Goal: Transaction & Acquisition: Download file/media

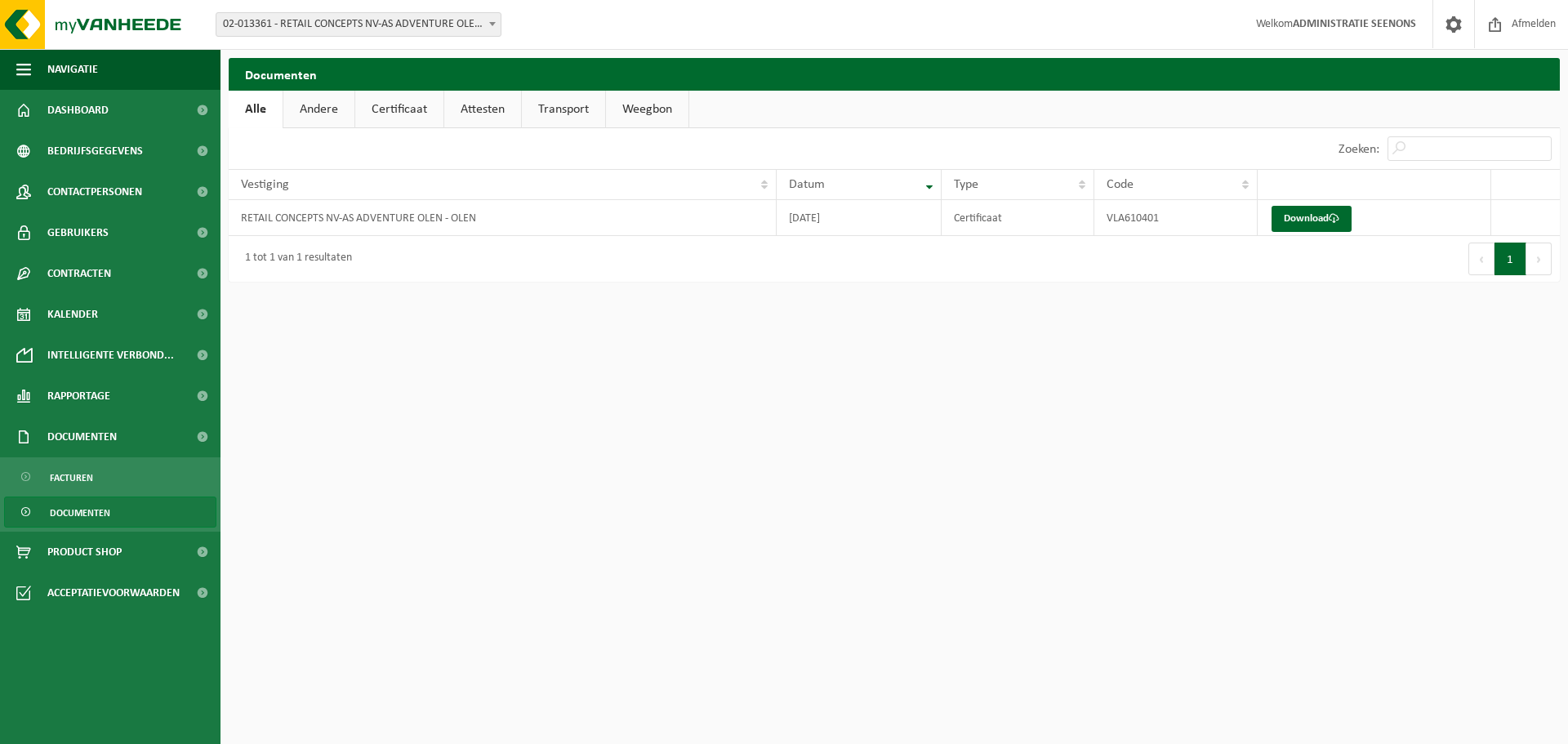
click at [247, 31] on span "02-013361 - RETAIL CONCEPTS NV-AS ADVENTURE OLEN - OLEN" at bounding box center [358, 24] width 284 height 22
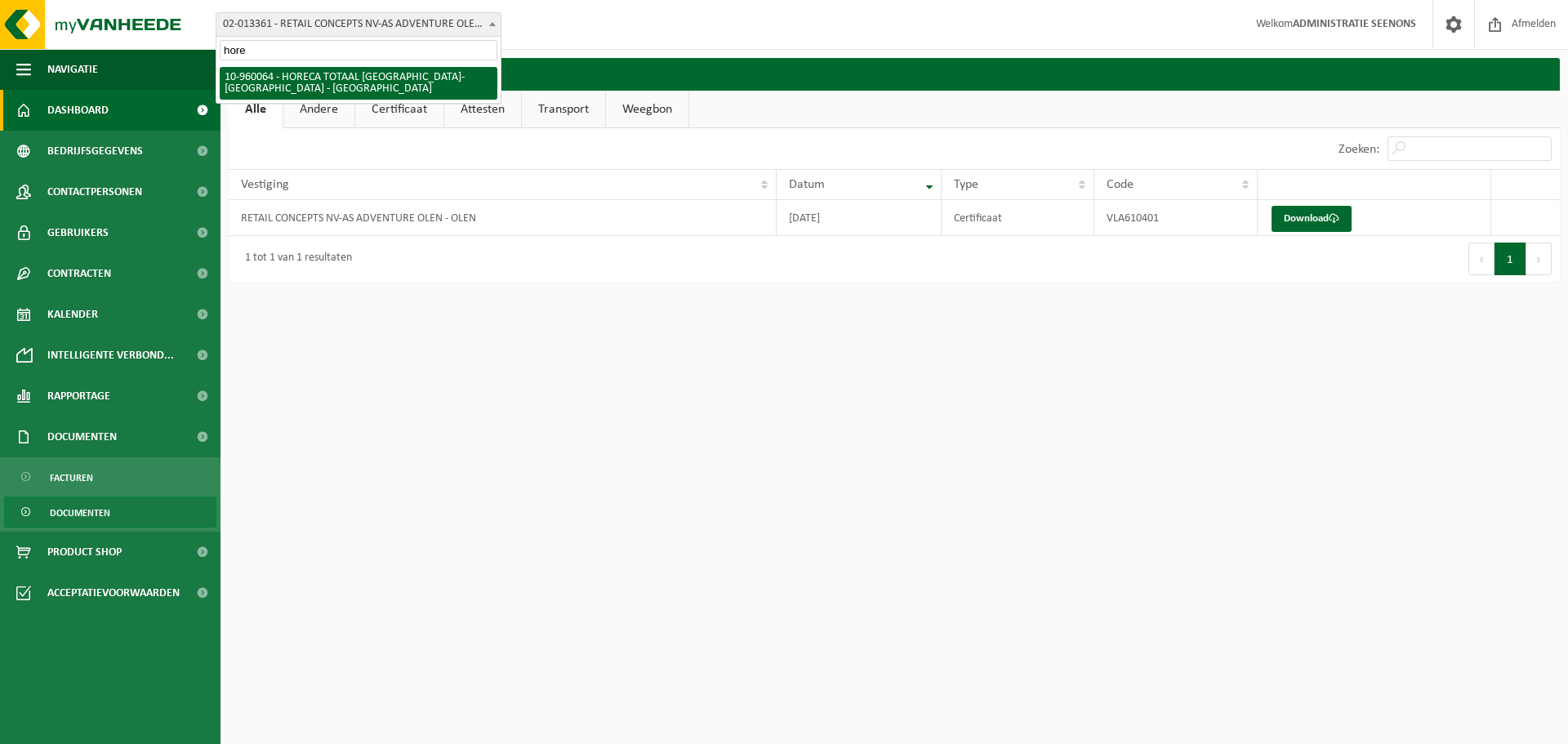
type input "horec"
select select "149207"
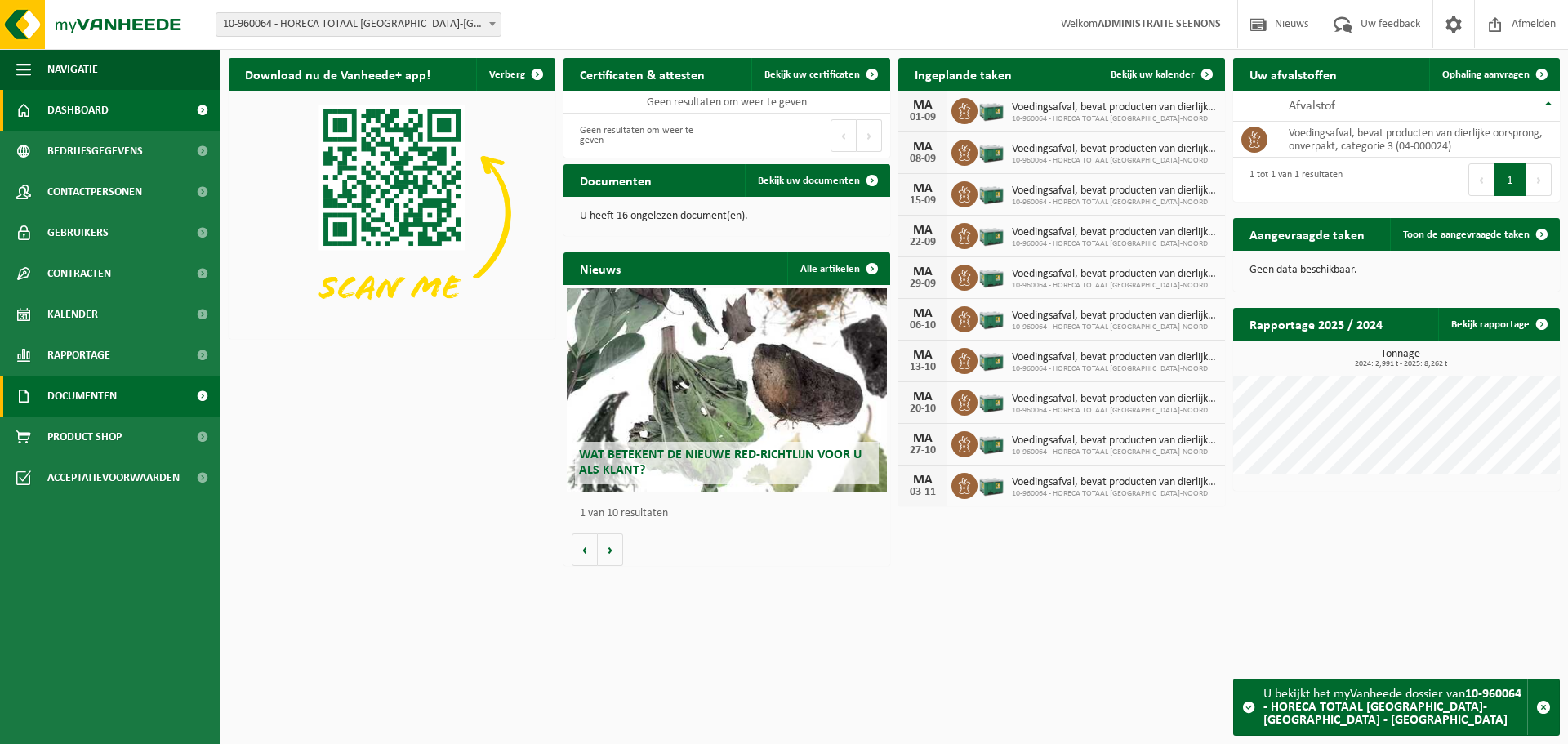
click at [99, 392] on span "Documenten" at bounding box center [82, 396] width 69 height 41
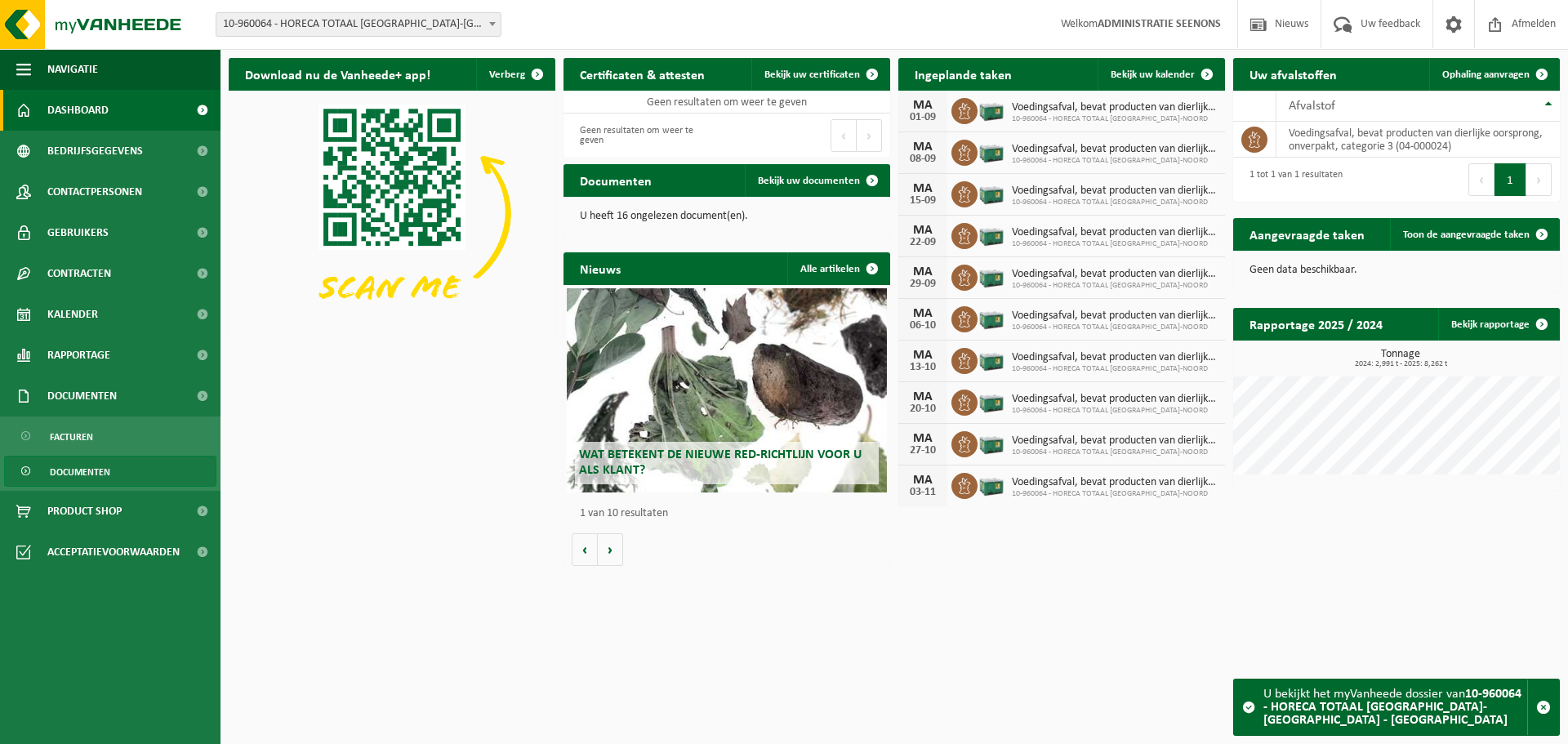
click at [79, 465] on span "Documenten" at bounding box center [80, 472] width 61 height 31
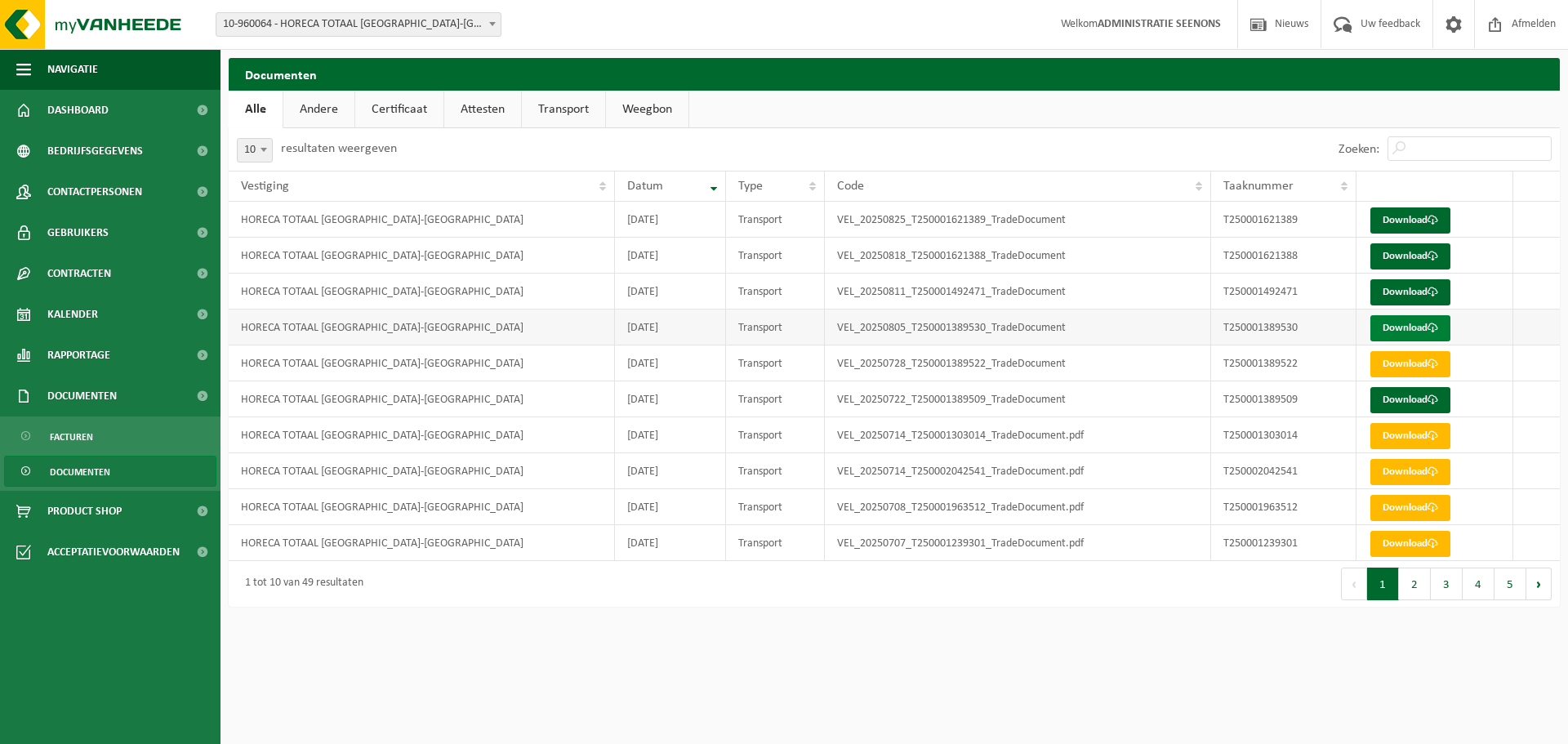
click at [1418, 334] on link "Download" at bounding box center [1410, 328] width 80 height 26
click at [1423, 286] on link "Download" at bounding box center [1410, 292] width 80 height 26
click at [1418, 254] on link "Download" at bounding box center [1410, 256] width 80 height 26
click at [1419, 211] on link "Download" at bounding box center [1410, 220] width 80 height 26
click at [1398, 392] on link "Download" at bounding box center [1410, 400] width 80 height 26
